Goal: Information Seeking & Learning: Learn about a topic

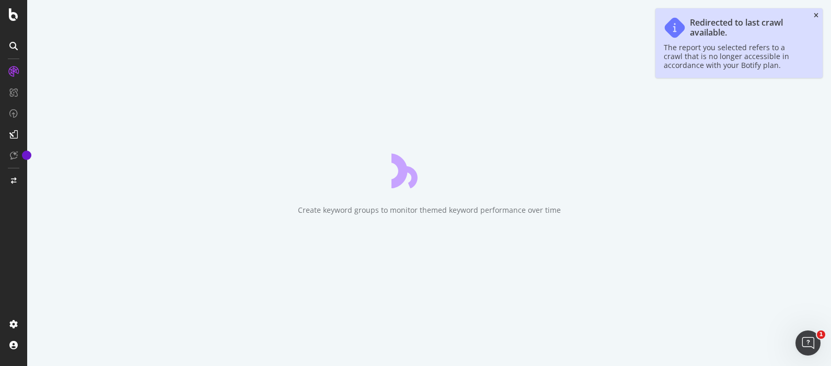
click at [815, 17] on icon "close toast" at bounding box center [815, 16] width 5 height 6
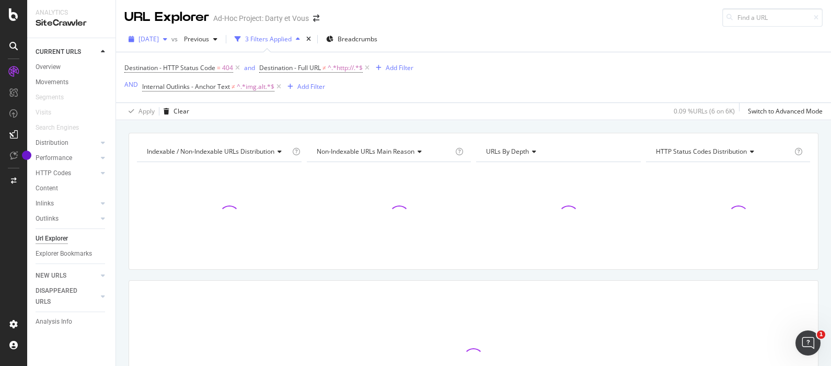
click at [157, 39] on span "[DATE]" at bounding box center [148, 38] width 20 height 9
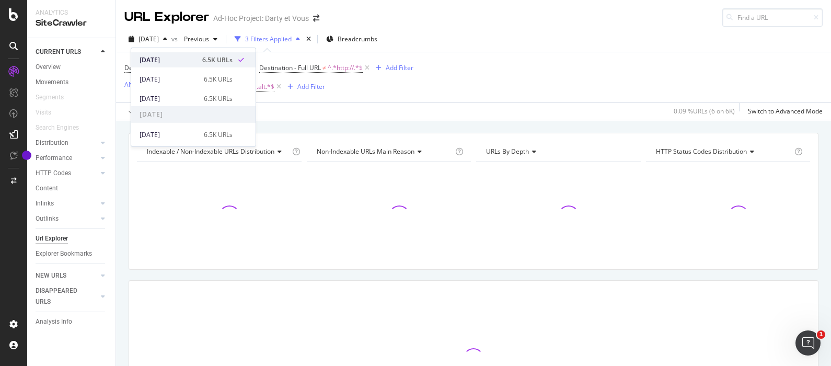
click at [179, 56] on div "[DATE]" at bounding box center [167, 59] width 56 height 9
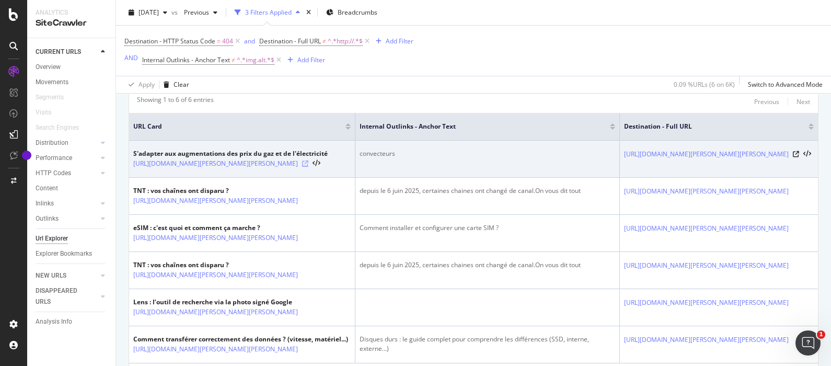
click at [308, 167] on icon at bounding box center [305, 163] width 6 height 6
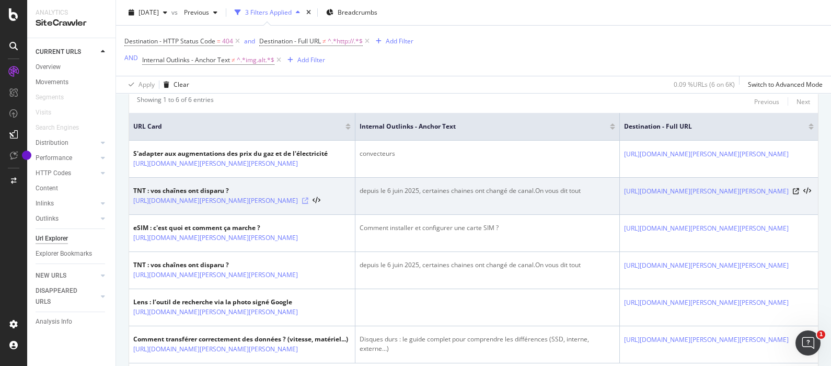
click at [308, 204] on icon at bounding box center [305, 200] width 6 height 6
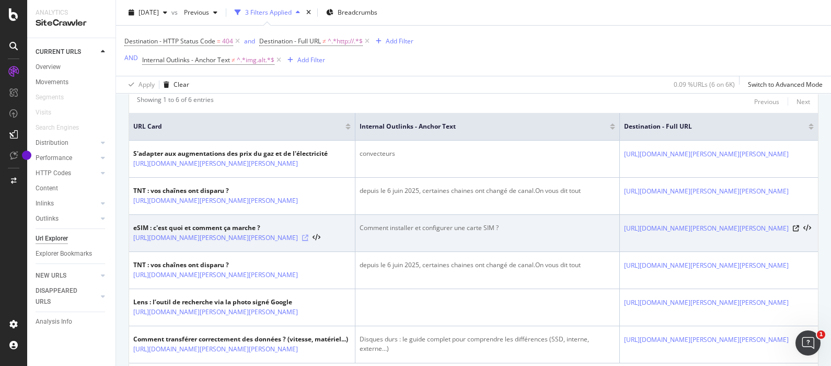
click at [308, 241] on icon at bounding box center [305, 238] width 6 height 6
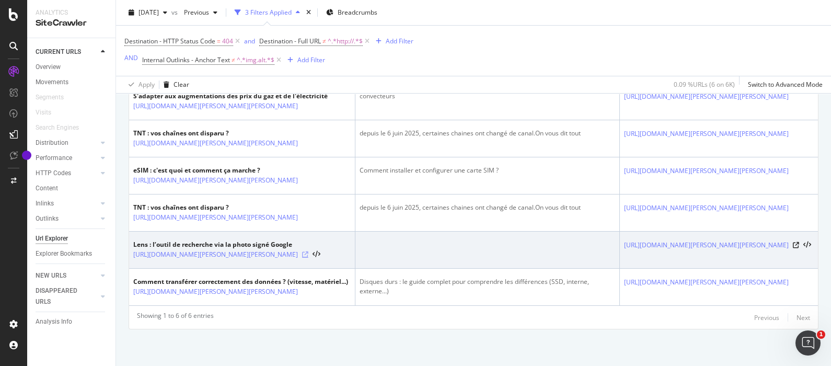
click at [308, 251] on icon at bounding box center [305, 254] width 6 height 6
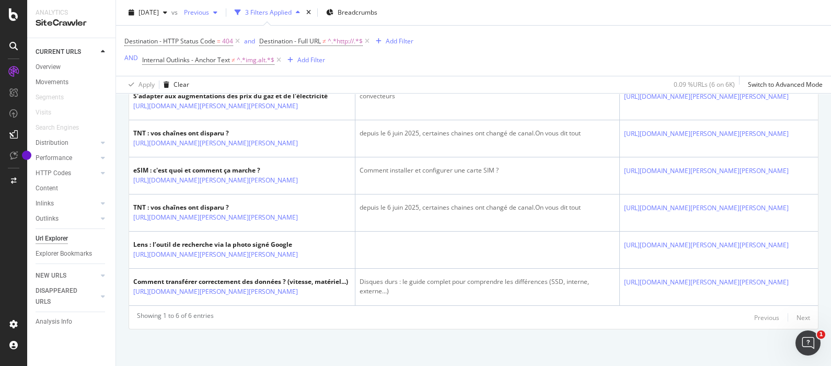
click at [209, 13] on span "Previous" at bounding box center [194, 12] width 29 height 9
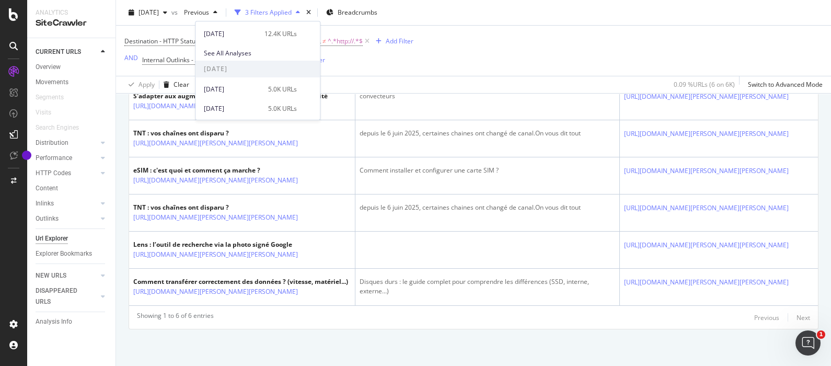
scroll to position [103, 0]
click at [259, 77] on div "2025 Jun. 30th 12.4K URLs" at bounding box center [250, 79] width 93 height 9
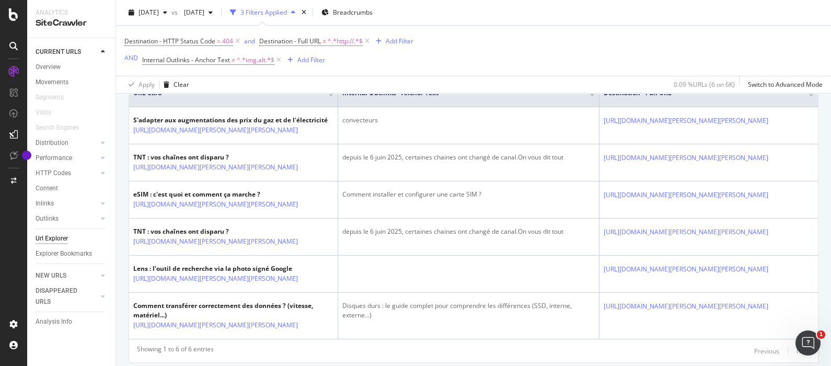
scroll to position [369, 0]
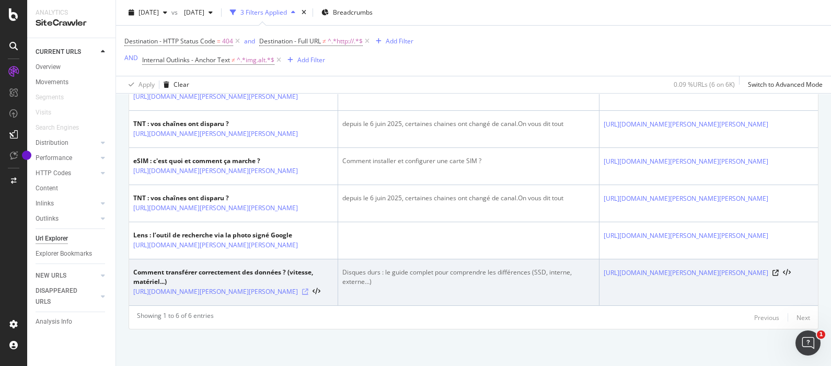
click at [308, 288] on icon at bounding box center [305, 291] width 6 height 6
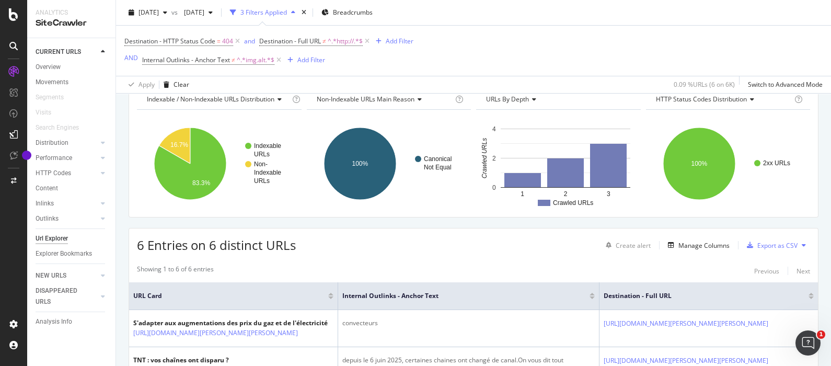
scroll to position [0, 0]
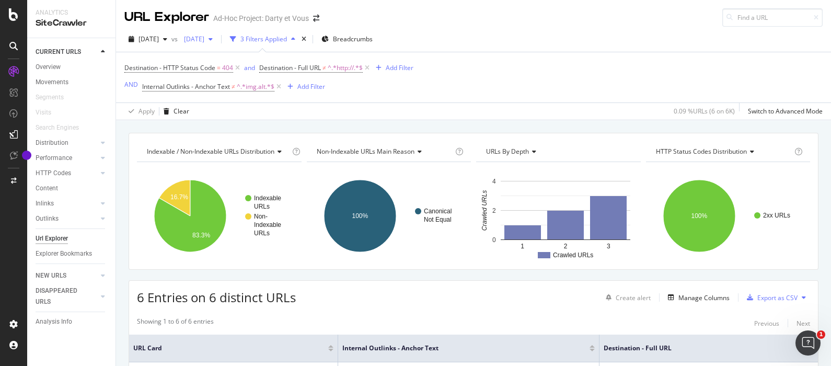
click at [204, 37] on span "[DATE]" at bounding box center [192, 38] width 25 height 9
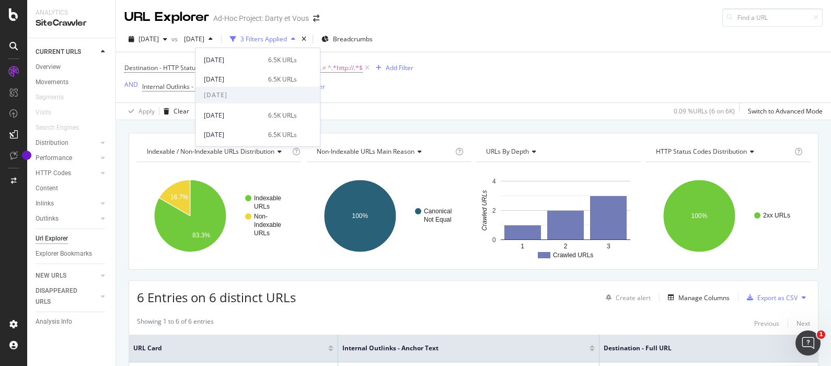
click at [235, 86] on div "2025 Aug. 4th 6.5K URLs" at bounding box center [257, 79] width 124 height 15
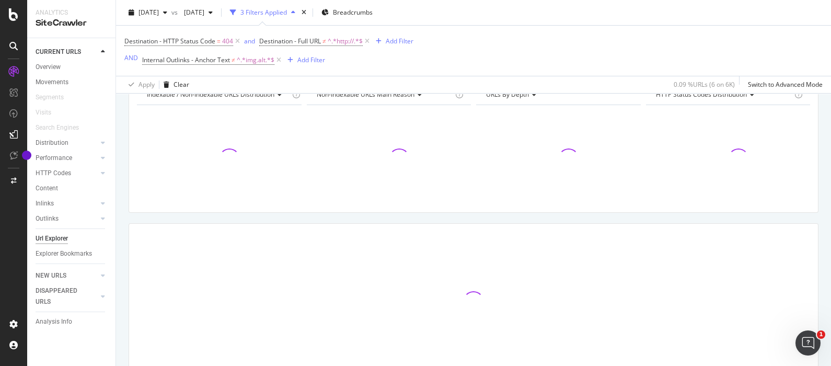
scroll to position [108, 0]
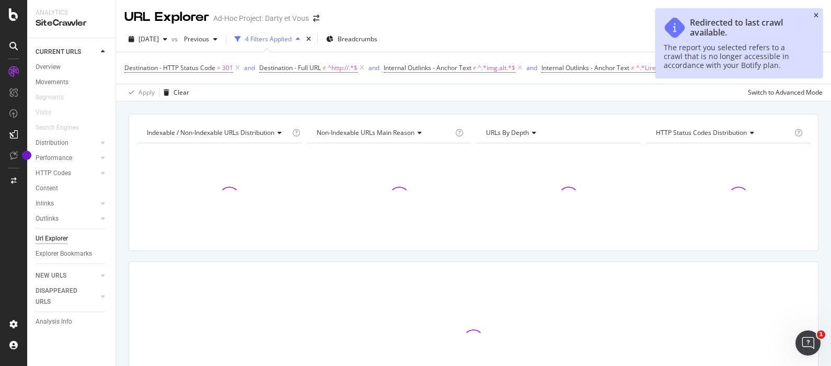
click at [813, 14] on icon "close toast" at bounding box center [815, 16] width 5 height 6
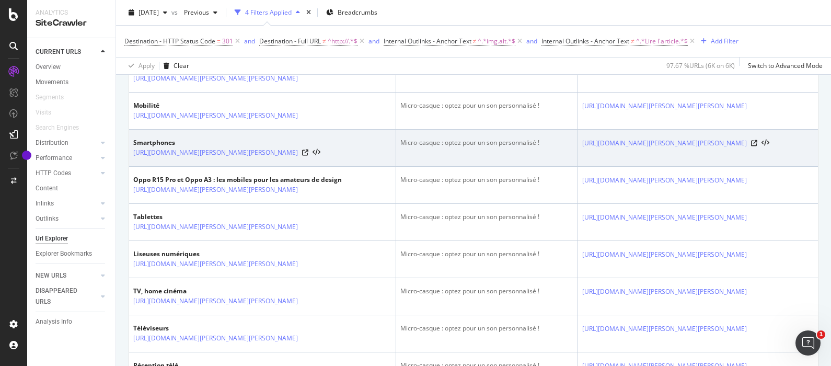
scroll to position [326, 0]
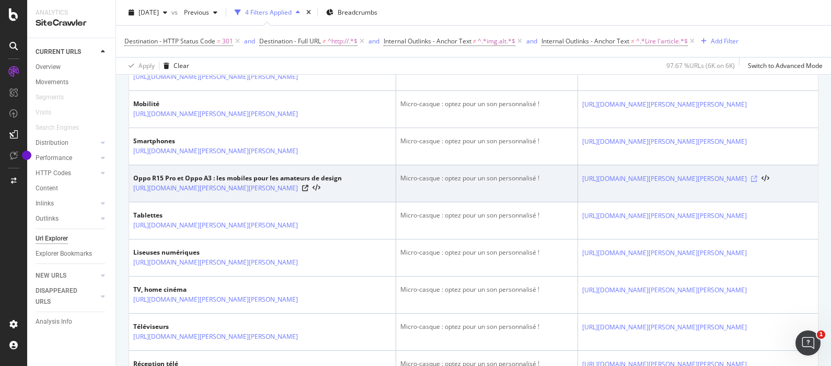
click at [757, 182] on icon at bounding box center [754, 179] width 6 height 6
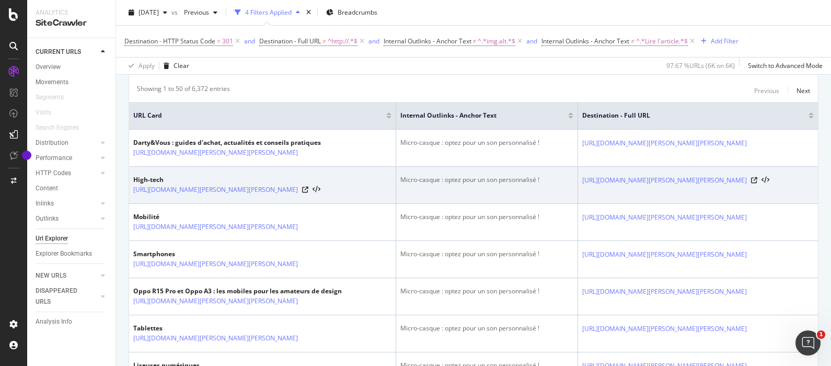
scroll to position [261, 0]
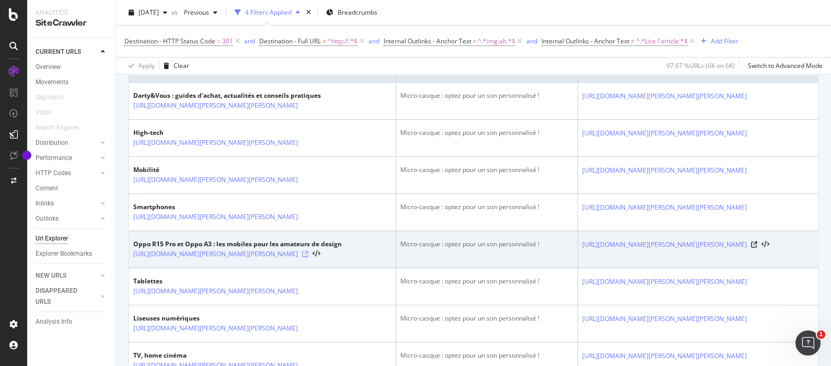
click at [308, 257] on icon at bounding box center [305, 254] width 6 height 6
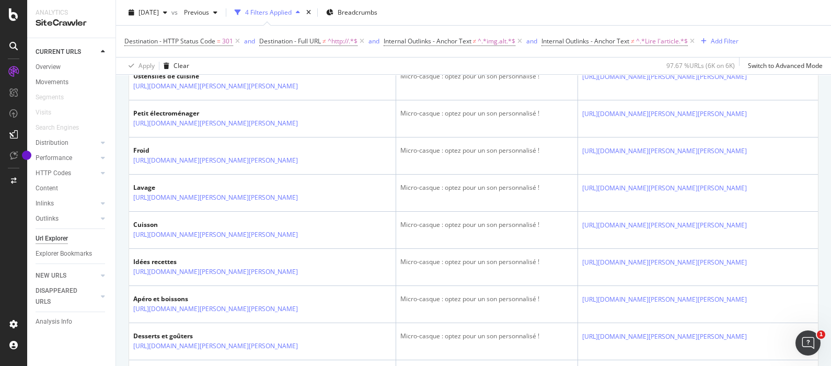
scroll to position [1473, 0]
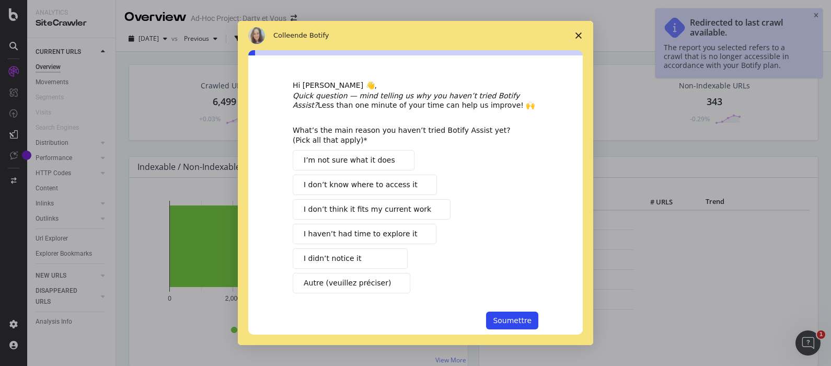
click at [580, 32] on polygon "Fermer l'enquête" at bounding box center [578, 35] width 6 height 6
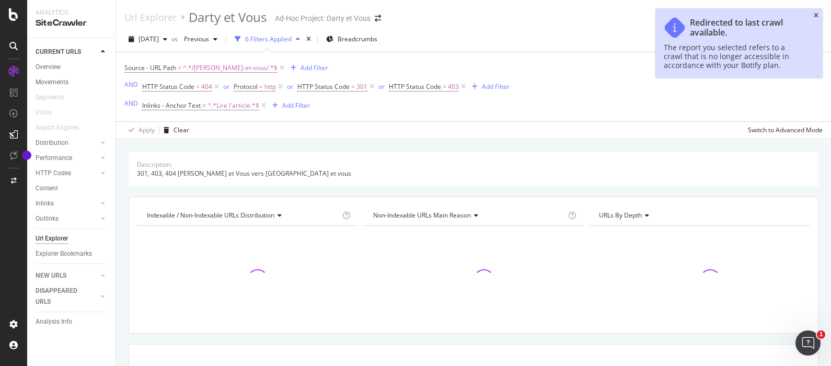
click at [817, 16] on icon "close toast" at bounding box center [815, 16] width 5 height 6
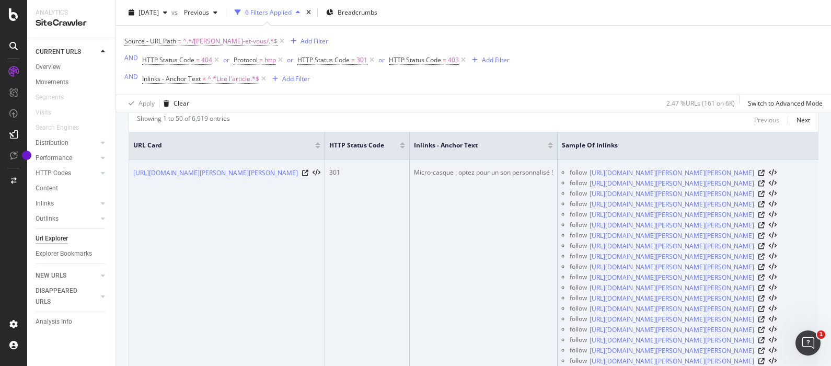
scroll to position [196, 0]
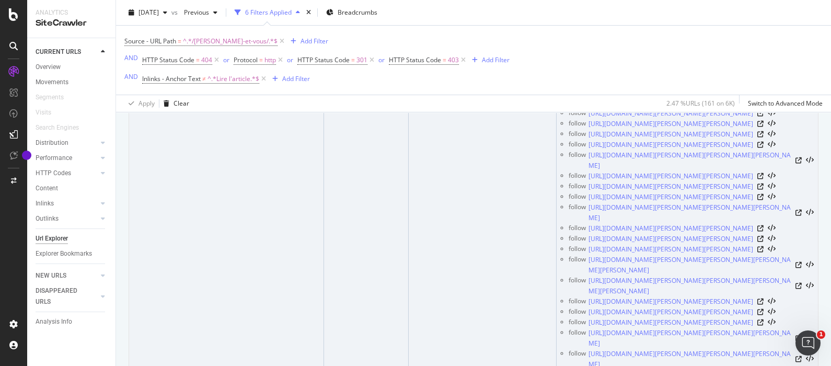
scroll to position [1958, 0]
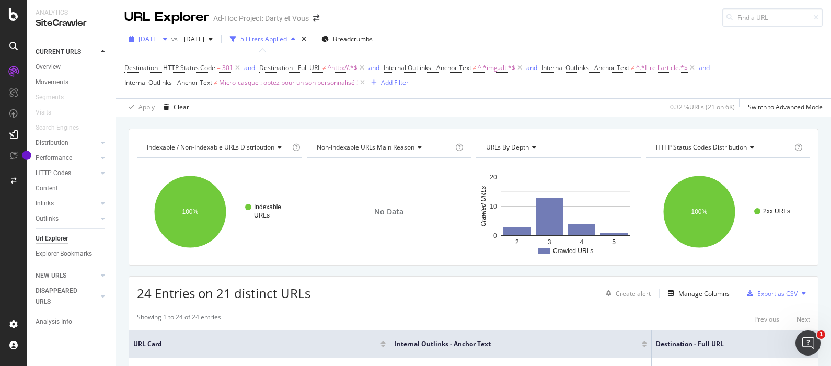
click at [158, 41] on span "[DATE]" at bounding box center [148, 38] width 20 height 9
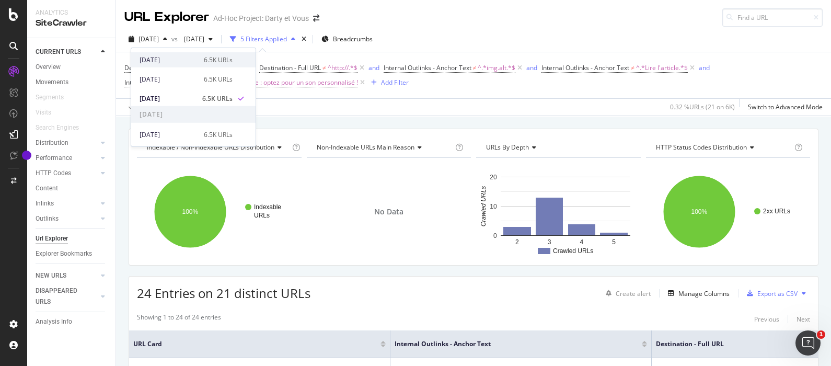
click at [187, 57] on div "[DATE]" at bounding box center [168, 59] width 58 height 9
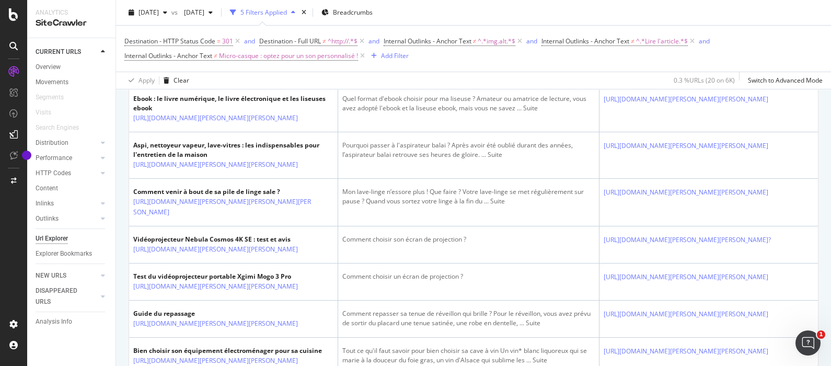
scroll to position [588, 0]
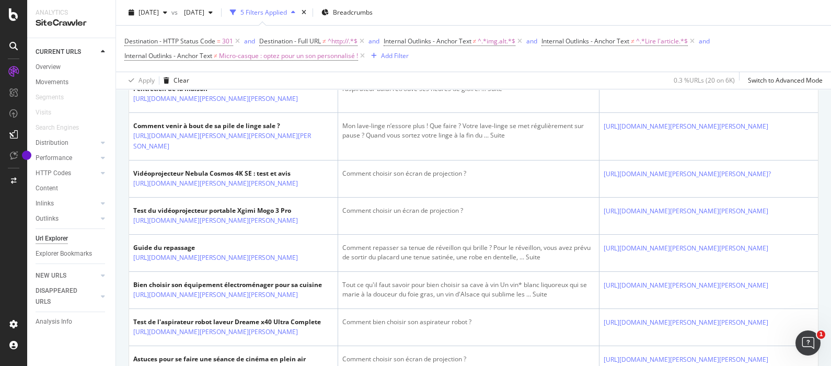
click at [308, 55] on icon at bounding box center [305, 52] width 6 height 6
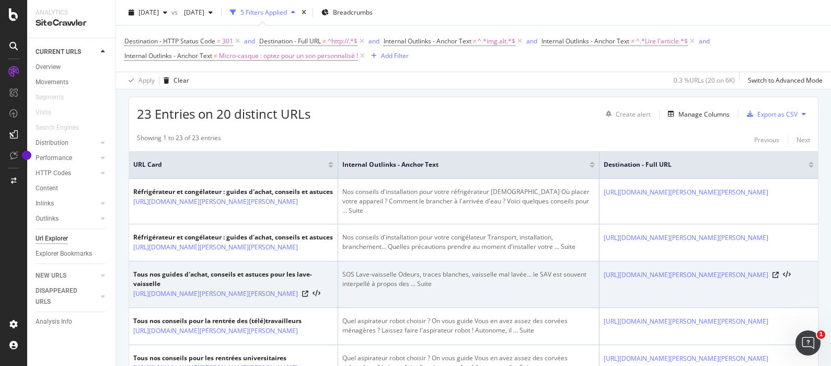
scroll to position [196, 0]
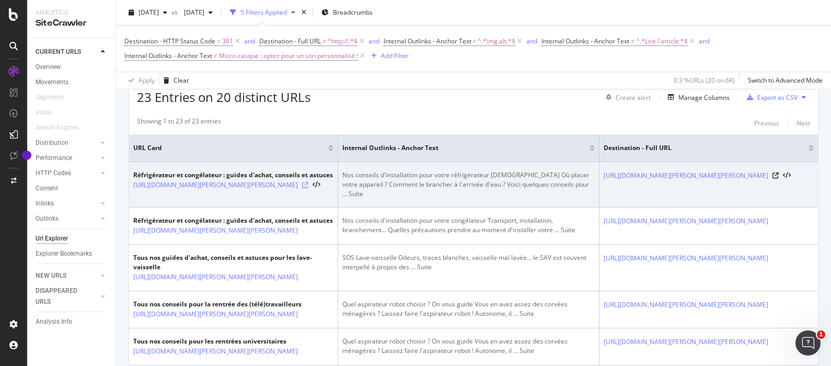
click at [308, 188] on icon at bounding box center [305, 185] width 6 height 6
click at [554, 193] on td "Nos conseils d'installation pour votre réfrigérateur [DEMOGRAPHIC_DATA] Où plac…" at bounding box center [468, 184] width 261 height 45
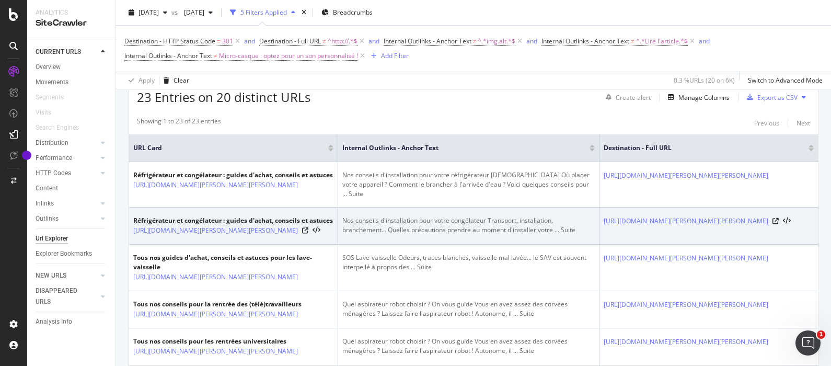
click at [468, 235] on div "Nos conseils d'installation pour votre congélateur Transport, installation, bra…" at bounding box center [468, 225] width 252 height 19
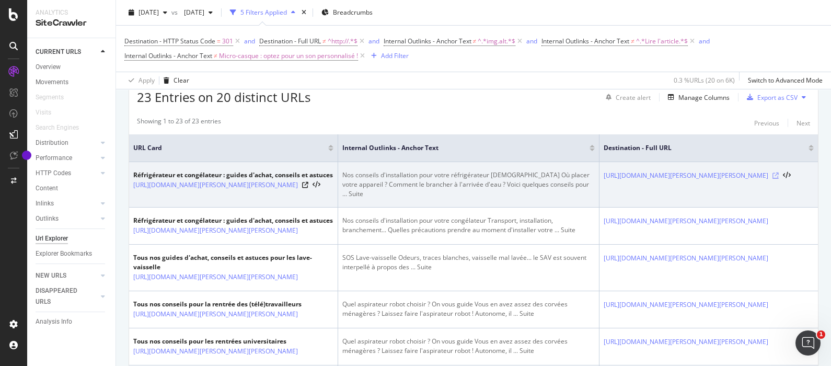
click at [778, 179] on icon at bounding box center [775, 175] width 6 height 6
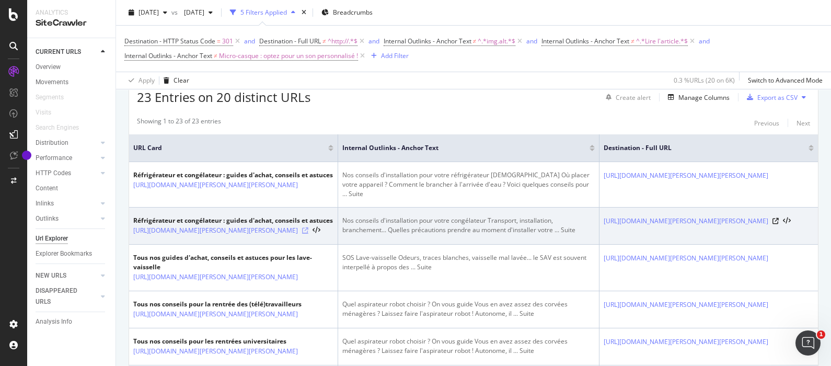
click at [302, 234] on icon at bounding box center [305, 230] width 6 height 6
click at [778, 224] on icon at bounding box center [775, 221] width 6 height 6
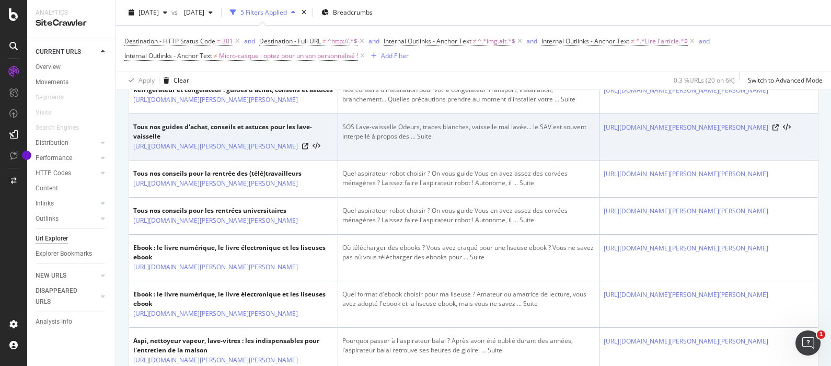
scroll to position [261, 0]
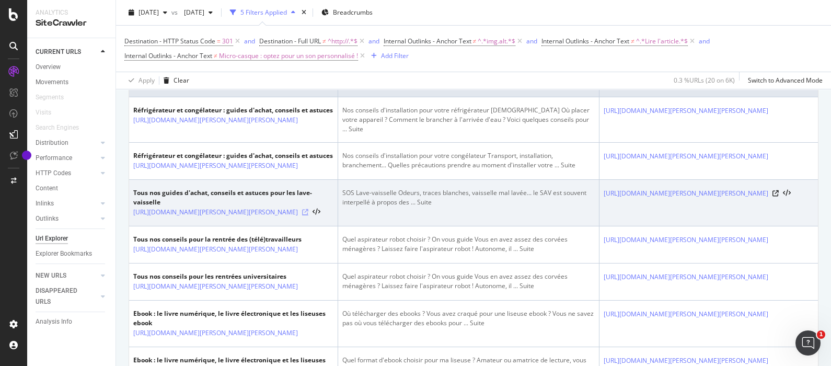
click at [302, 215] on icon at bounding box center [305, 212] width 6 height 6
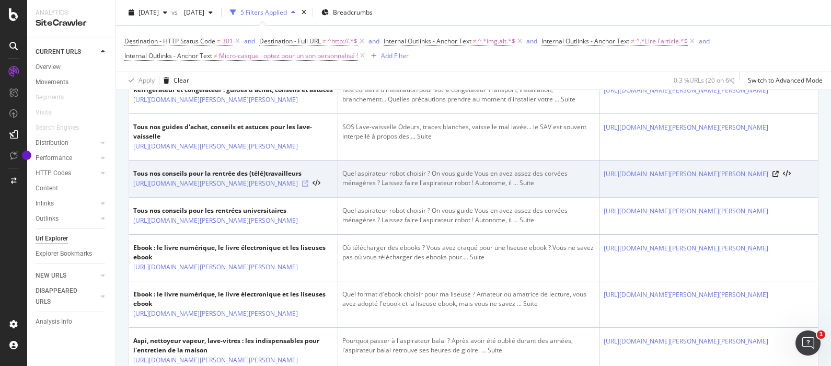
click at [302, 186] on icon at bounding box center [305, 183] width 6 height 6
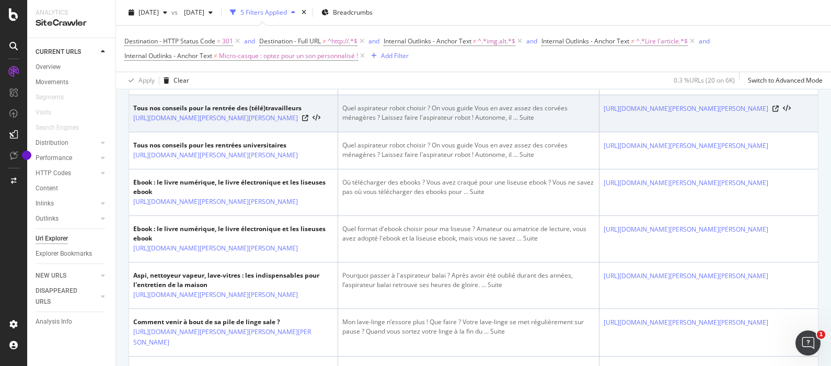
scroll to position [457, 0]
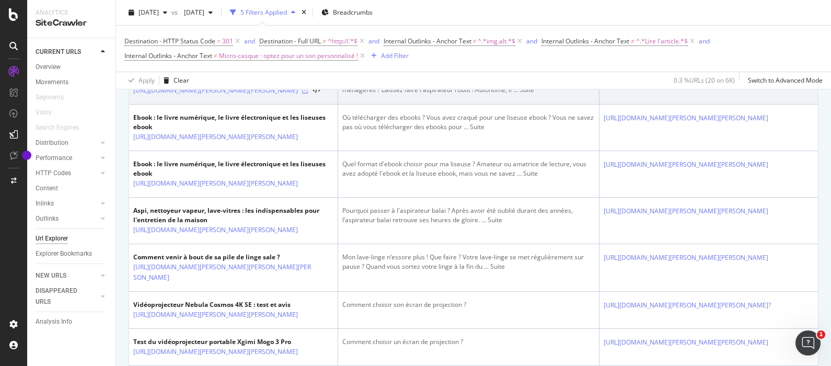
click at [302, 94] on icon at bounding box center [305, 90] width 6 height 6
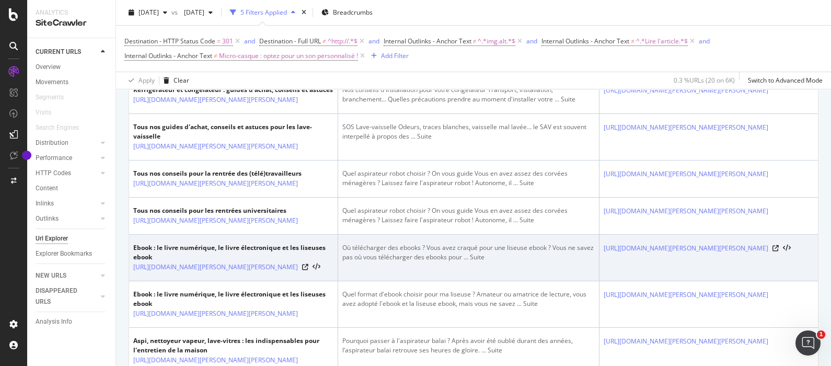
scroll to position [392, 0]
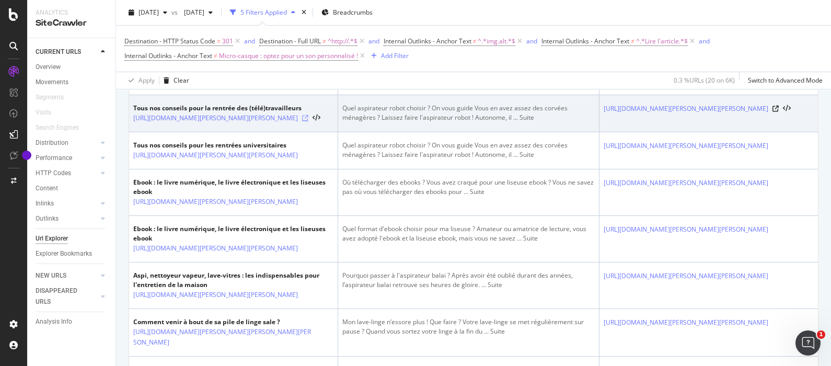
click at [302, 121] on icon at bounding box center [305, 118] width 6 height 6
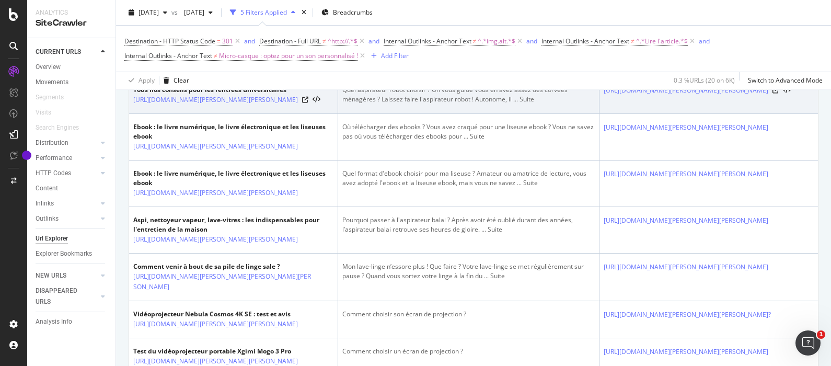
scroll to position [522, 0]
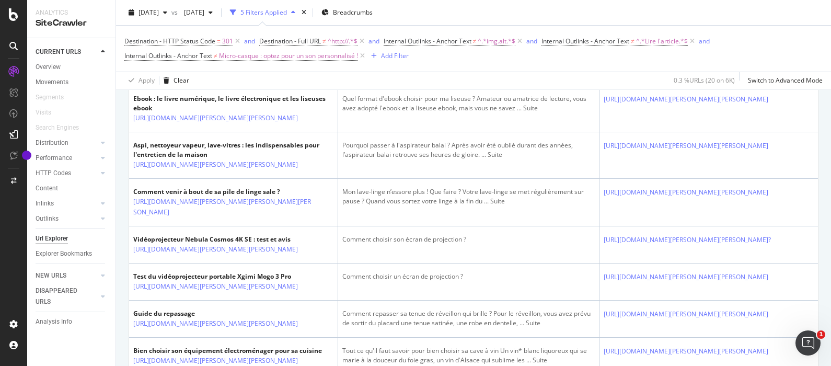
click at [302, 75] on icon at bounding box center [305, 71] width 6 height 6
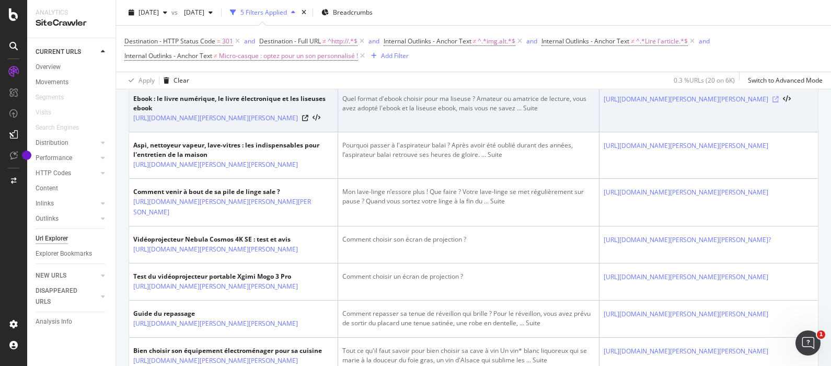
click at [778, 102] on icon at bounding box center [775, 99] width 6 height 6
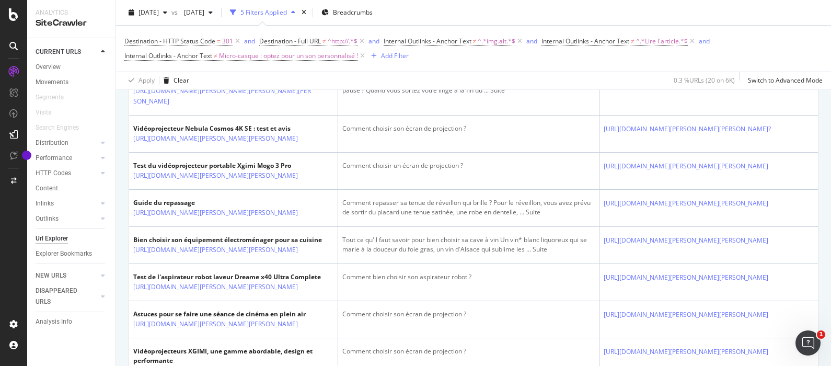
scroll to position [653, 0]
